Goal: Book appointment/travel/reservation

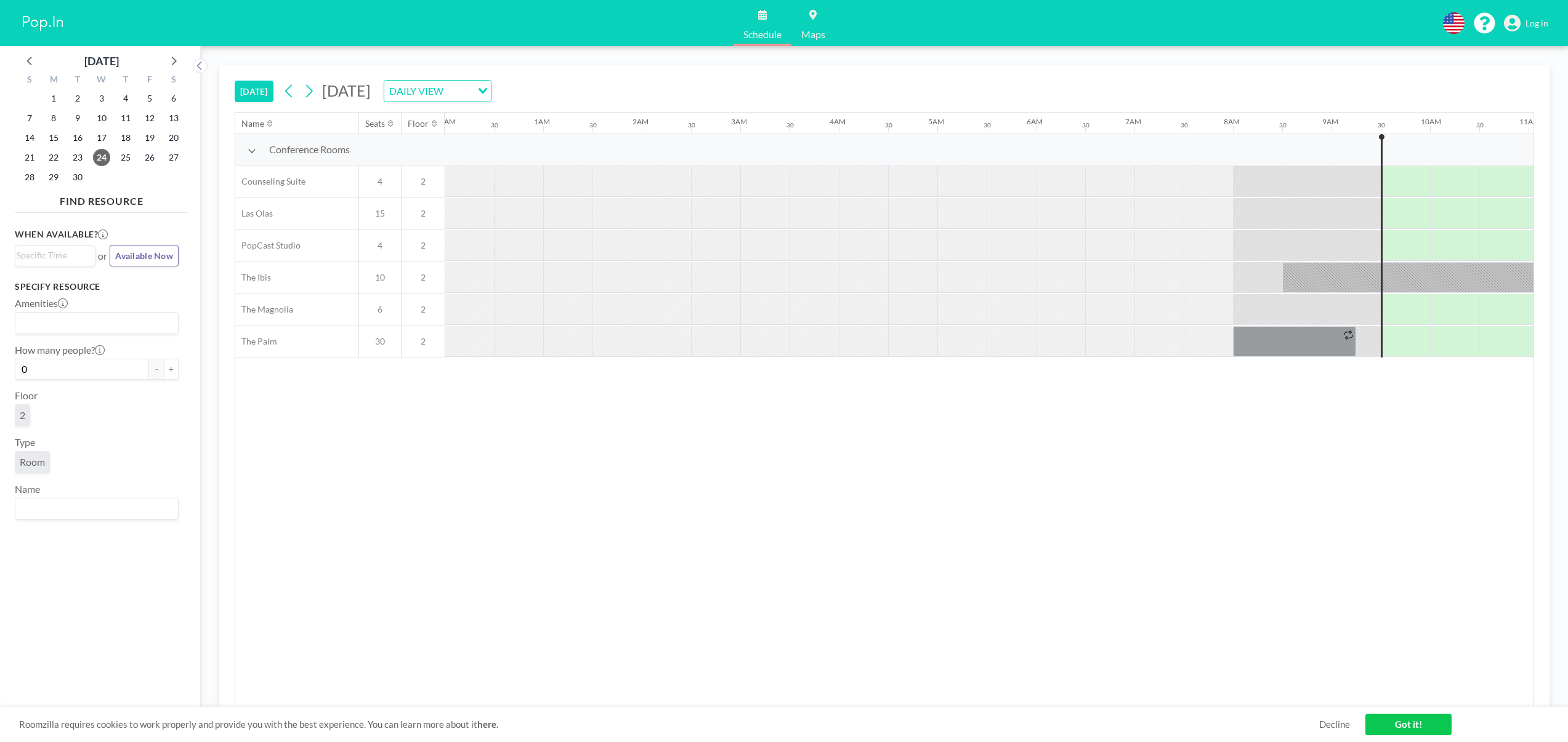
scroll to position [0, 887]
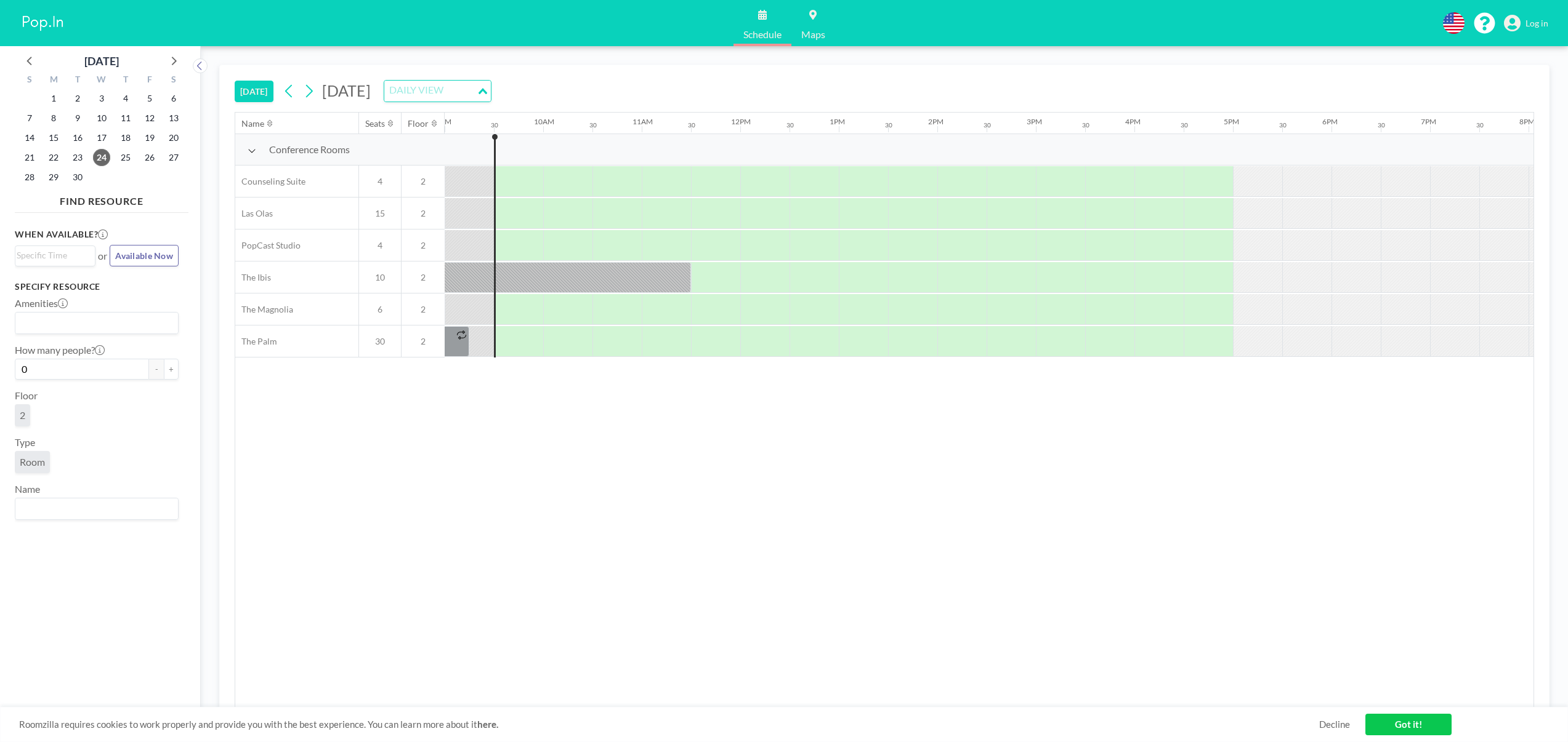
click at [476, 90] on input "Search for option" at bounding box center [431, 91] width 90 height 16
click at [476, 86] on input "Search for option" at bounding box center [431, 91] width 90 height 16
drag, startPoint x: 378, startPoint y: 87, endPoint x: 369, endPoint y: 87, distance: 9.0
click at [370, 87] on span "[DATE]" at bounding box center [347, 91] width 49 height 18
click at [309, 88] on icon at bounding box center [309, 91] width 11 height 18
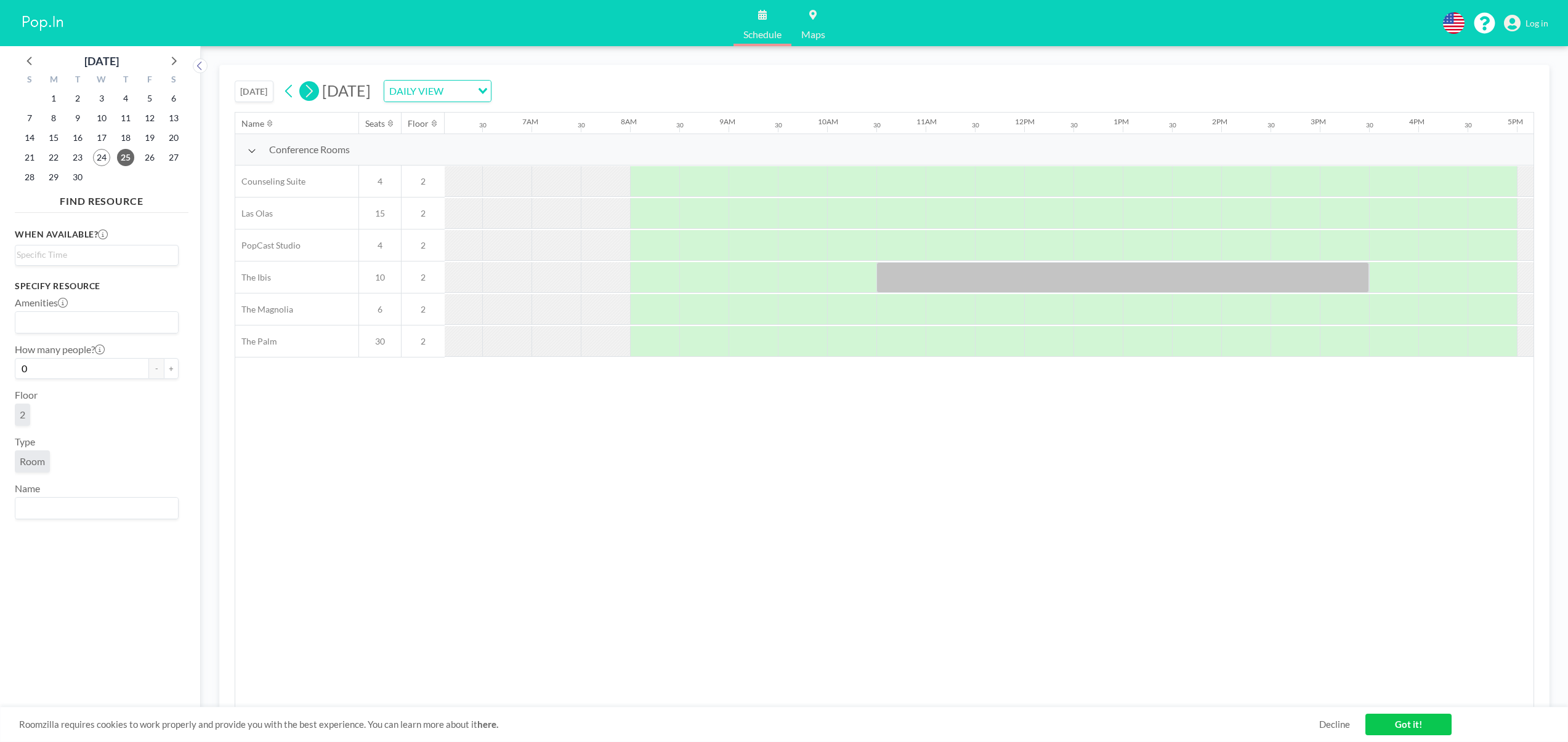
scroll to position [0, 766]
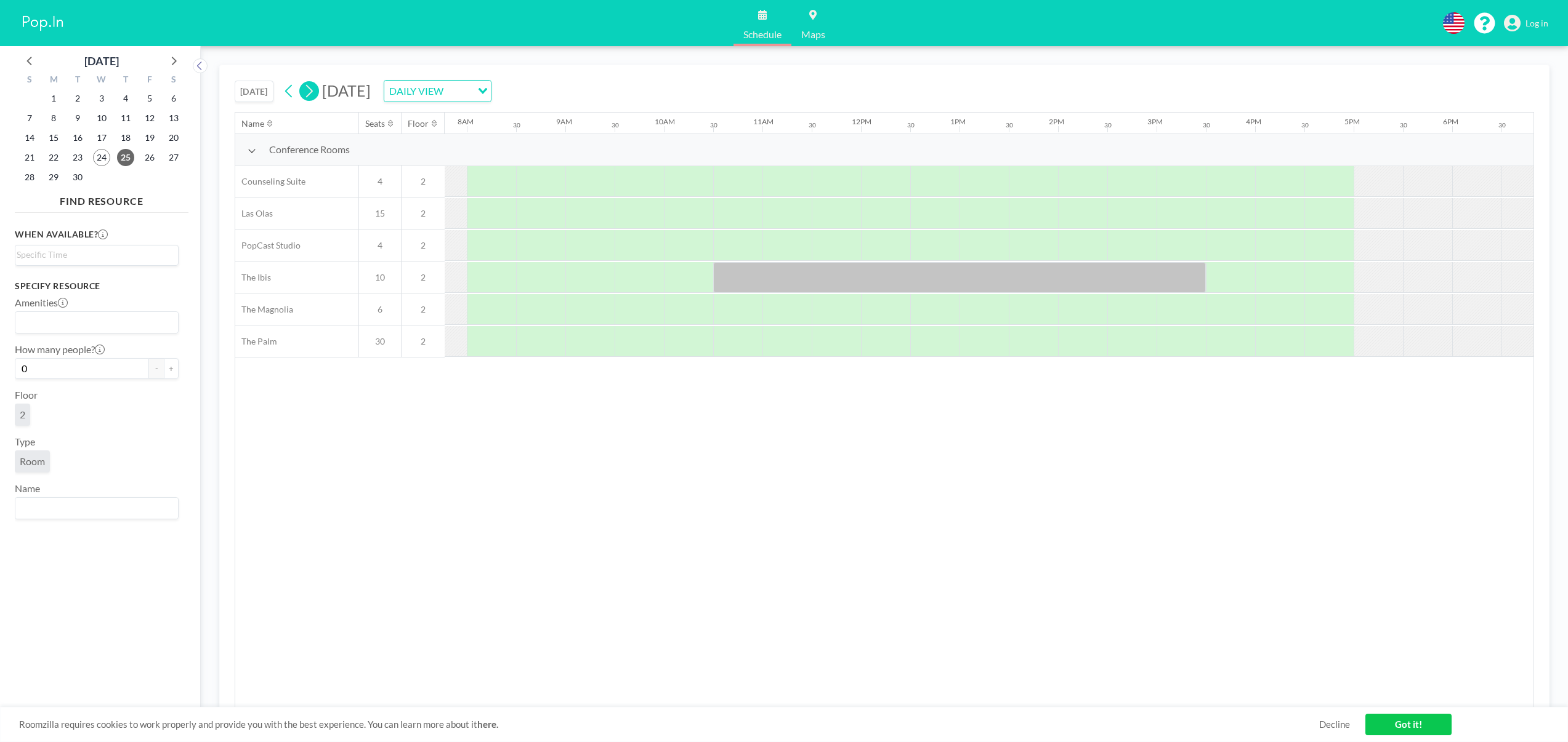
click at [309, 88] on icon at bounding box center [309, 91] width 11 height 18
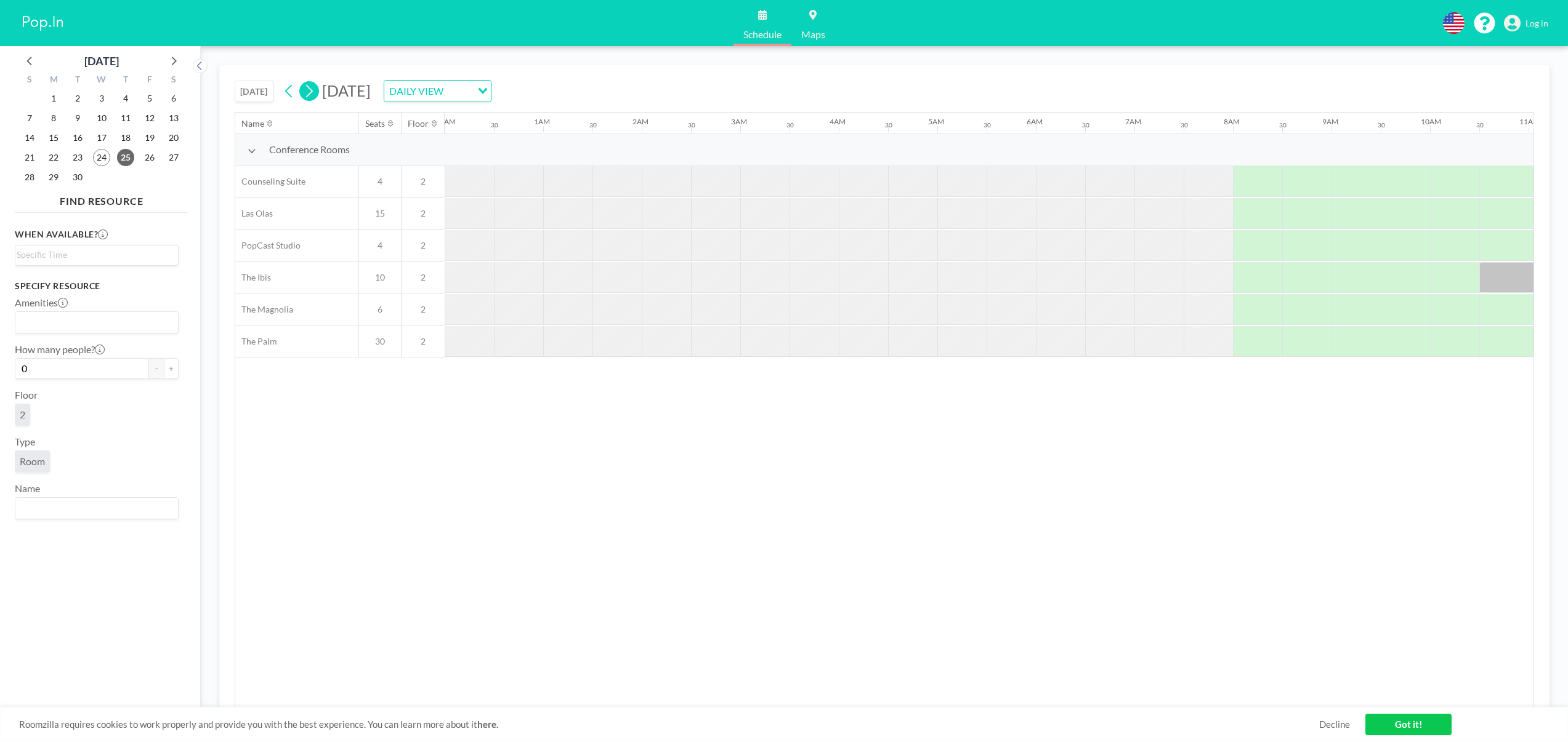
click at [309, 88] on icon at bounding box center [309, 91] width 11 height 18
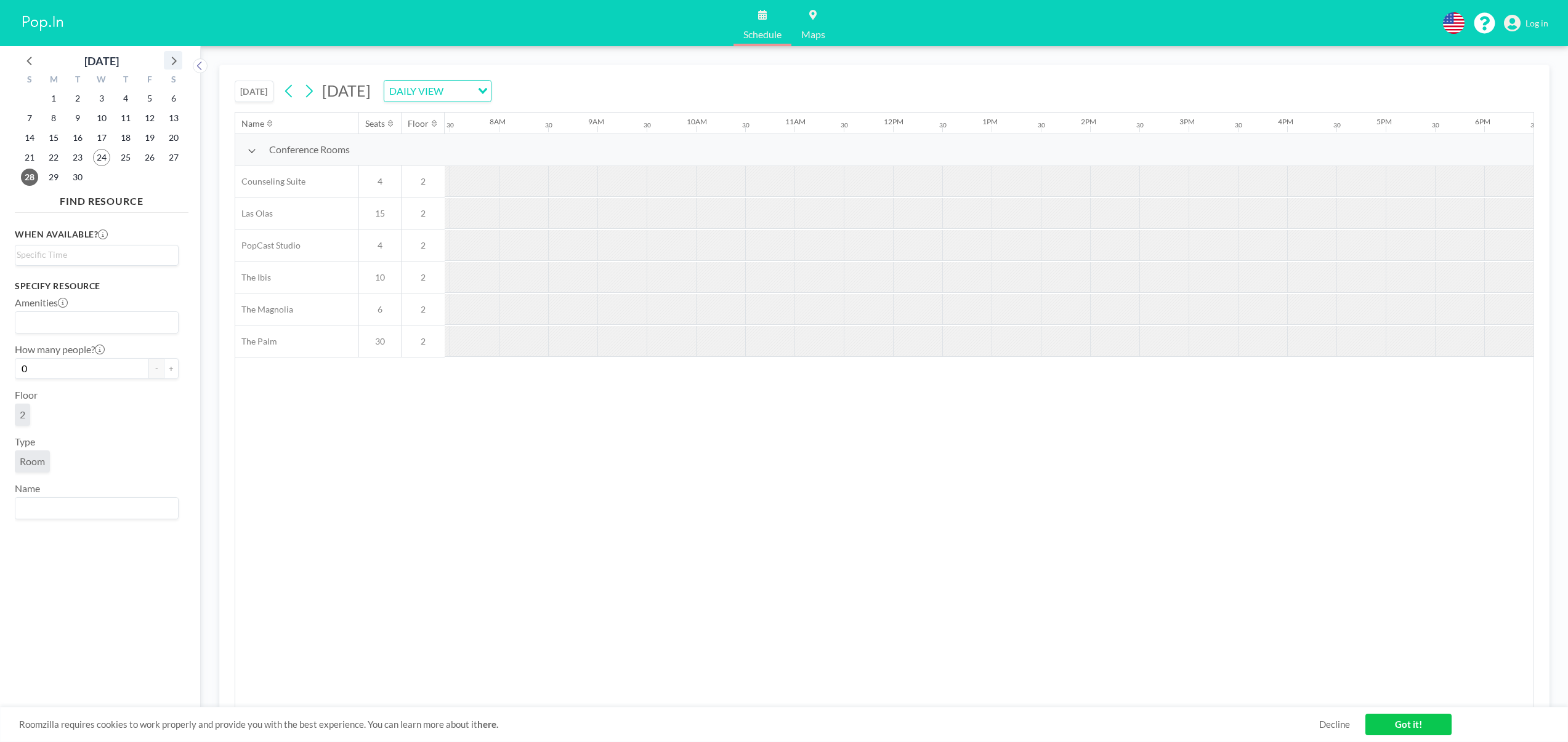
scroll to position [0, 739]
click at [172, 60] on icon at bounding box center [173, 60] width 16 height 16
click at [76, 178] on span "28" at bounding box center [77, 177] width 18 height 18
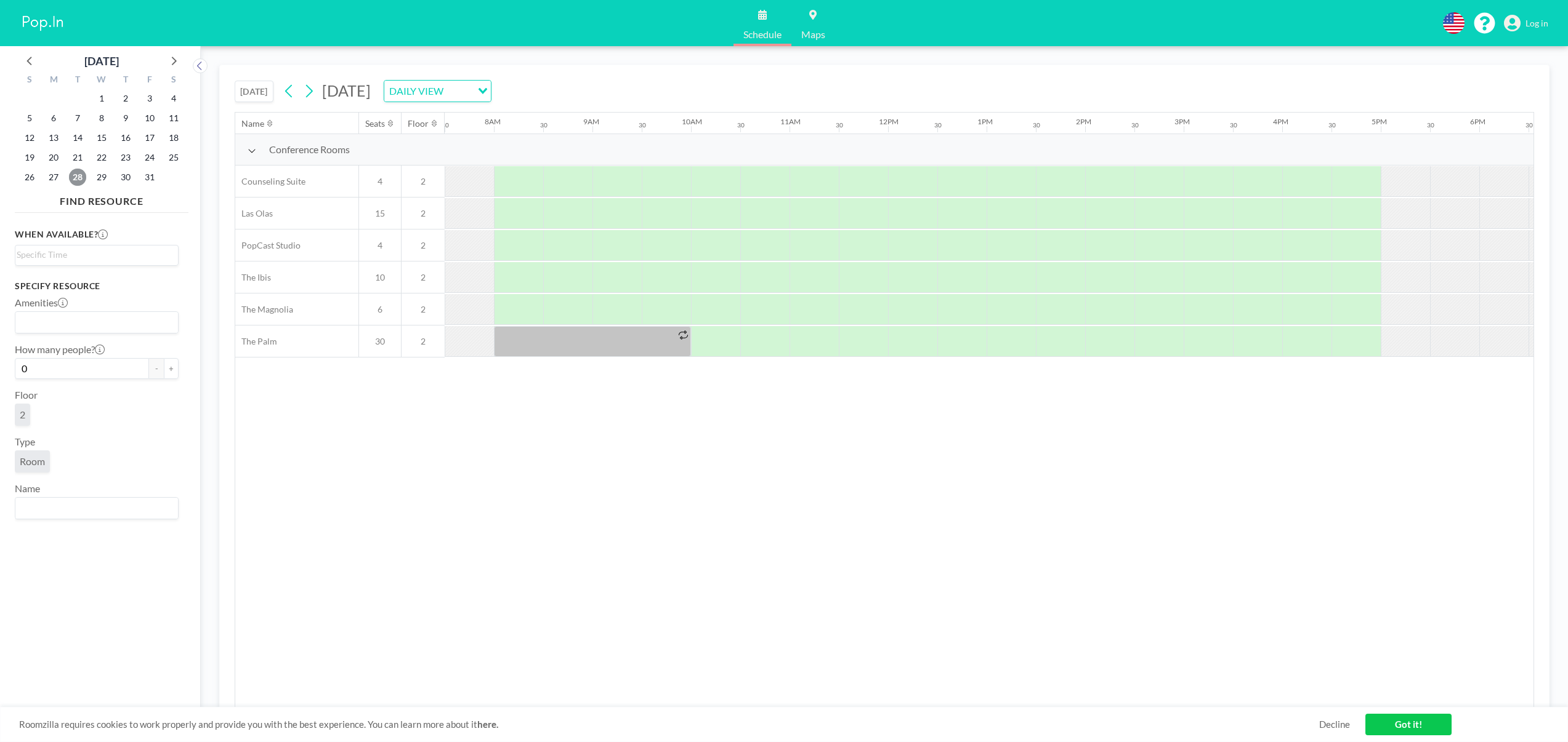
scroll to position [0, 996]
